Goal: Understand process/instructions

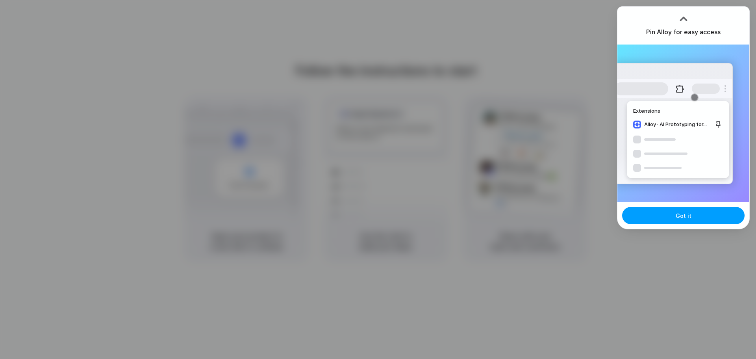
click at [673, 221] on button "Got it" at bounding box center [683, 215] width 123 height 17
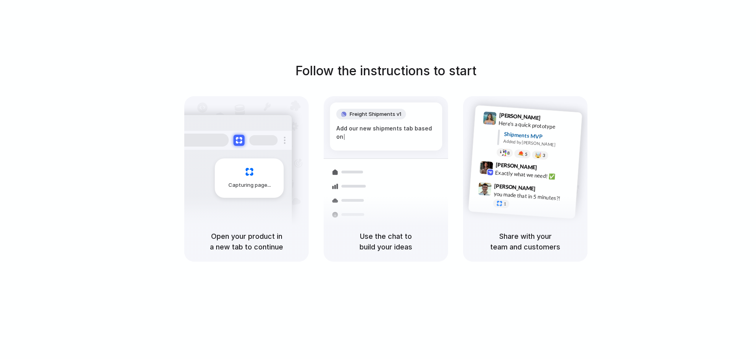
click at [356, 133] on div "Add our new shipments tab based on |" at bounding box center [386, 132] width 100 height 17
click at [247, 150] on div "Capturing page" at bounding box center [232, 175] width 119 height 121
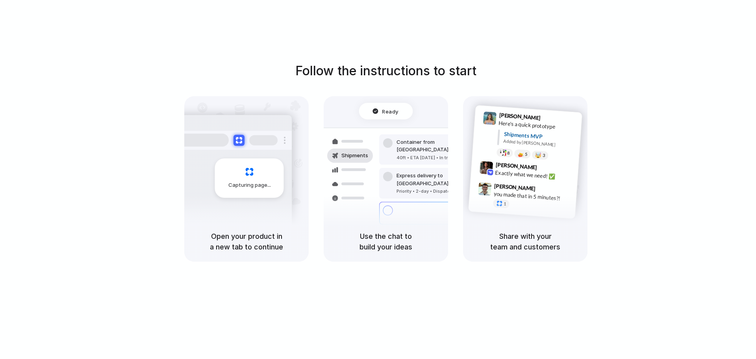
click at [596, 179] on div "Follow the instructions to start Capturing page Open your product in a new tab …" at bounding box center [386, 161] width 756 height 200
click at [540, 167] on span "9:42 AM" at bounding box center [548, 168] width 16 height 9
